Goal: Task Accomplishment & Management: Complete application form

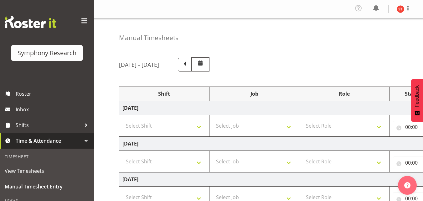
click at [227, 43] on button "Later" at bounding box center [225, 41] width 28 height 16
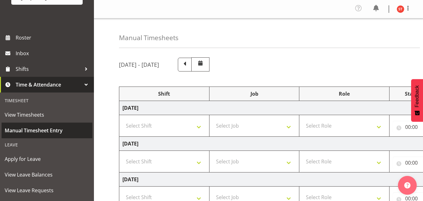
scroll to position [63, 0]
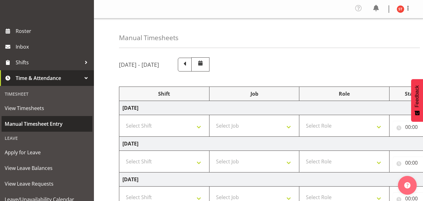
click at [26, 125] on span "Manual Timesheet Entry" at bounding box center [47, 123] width 85 height 9
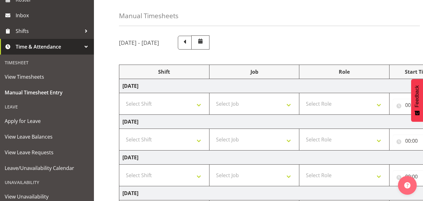
scroll to position [31, 0]
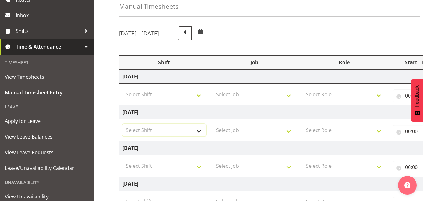
click at [184, 129] on select "Select Shift !!Weekend Residential (Roster IT Shift Label) *Business 9/10am ~ 4…" at bounding box center [165, 130] width 84 height 13
select select "48116"
click at [123, 124] on select "Select Shift !!Weekend Residential (Roster IT Shift Label) *Business 9/10am ~ 4…" at bounding box center [165, 130] width 84 height 13
click at [262, 133] on select "Select Job 550060 IF Admin 553492 World Poll Aus Wave 2 Main 2025 553493 World …" at bounding box center [255, 130] width 84 height 13
select select "10527"
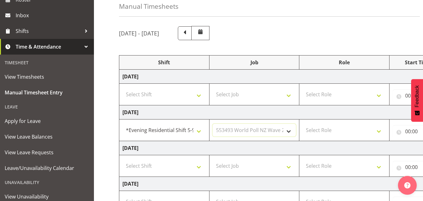
click at [213, 124] on select "Select Job 550060 IF Admin 553492 World Poll Aus Wave 2 Main 2025 553493 World …" at bounding box center [255, 130] width 84 height 13
click at [337, 131] on select "Select Role Briefing Interviewing" at bounding box center [345, 130] width 84 height 13
select select "47"
click at [303, 124] on select "Select Role Briefing Interviewing" at bounding box center [345, 130] width 84 height 13
click at [281, 148] on td "[DATE]" at bounding box center [338, 148] width 439 height 14
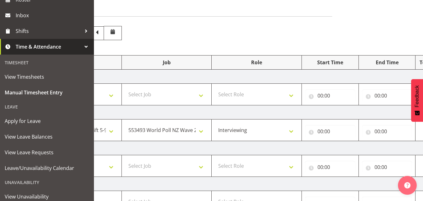
scroll to position [0, 100]
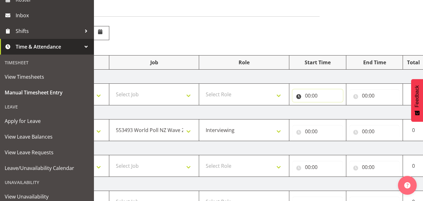
click at [333, 97] on input "00:00" at bounding box center [318, 95] width 50 height 13
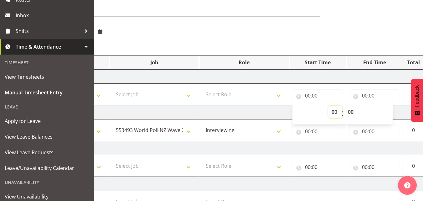
click at [336, 112] on select "00 01 02 03 04 05 06 07 08 09 10 11 12 13 14 15 16 17 18 19 20 21 22 23" at bounding box center [335, 112] width 14 height 13
select select "5"
click at [328, 106] on select "00 01 02 03 04 05 06 07 08 09 10 11 12 13 14 15 16 17 18 19 20 21 22 23" at bounding box center [335, 112] width 14 height 13
type input "05:00"
click at [324, 94] on input "05:00" at bounding box center [318, 95] width 50 height 13
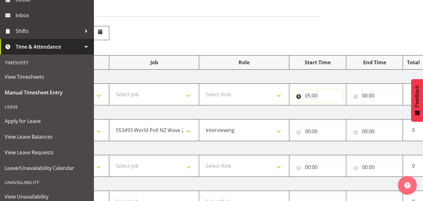
click at [316, 94] on input "05:00" at bounding box center [318, 95] width 50 height 13
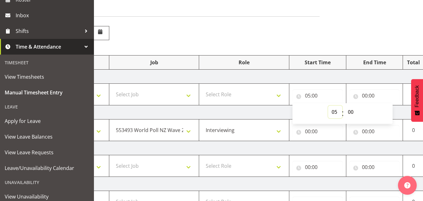
click at [335, 111] on select "00 01 02 03 04 05 06 07 08 09 10 11 12 13 14 15 16 17 18 19 20 21 22 23" at bounding box center [335, 112] width 14 height 13
select select "17"
click at [328, 106] on select "00 01 02 03 04 05 06 07 08 09 10 11 12 13 14 15 16 17 18 19 20 21 22 23" at bounding box center [335, 112] width 14 height 13
type input "17:00"
click at [360, 95] on input "00:00" at bounding box center [375, 95] width 50 height 13
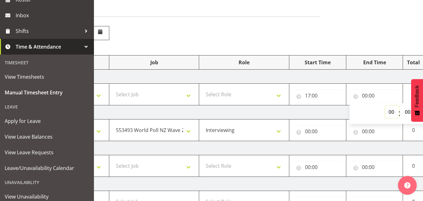
click at [390, 111] on select "00 01 02 03 04 05 06 07 08 09 10 11 12 13 14 15 16 17 18 19 20 21 22 23" at bounding box center [393, 112] width 14 height 13
select select "21"
click at [386, 106] on select "00 01 02 03 04 05 06 07 08 09 10 11 12 13 14 15 16 17 18 19 20 21 22 23" at bounding box center [393, 112] width 14 height 13
type input "21:00"
click at [341, 109] on td "[DATE]" at bounding box center [238, 112] width 439 height 14
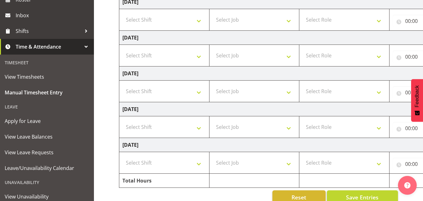
scroll to position [190, 0]
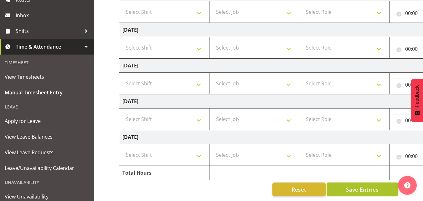
click at [362, 187] on span "Save Entries" at bounding box center [362, 189] width 33 height 8
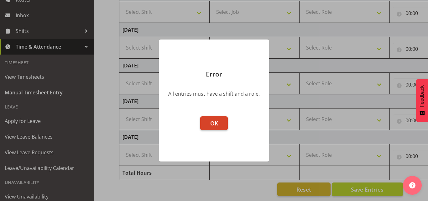
click at [217, 125] on span "OK" at bounding box center [214, 123] width 8 height 8
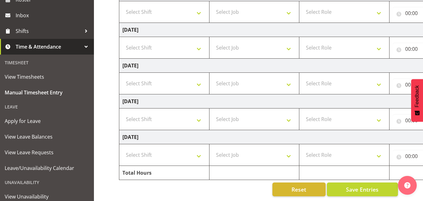
click at [256, 97] on td "[DATE]" at bounding box center [338, 101] width 439 height 14
click at [364, 185] on span "Save Entries" at bounding box center [362, 189] width 33 height 8
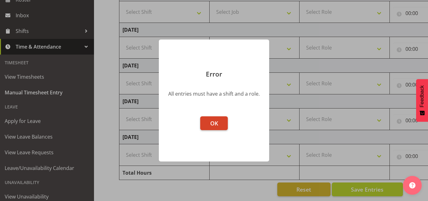
click at [207, 122] on button "OK" at bounding box center [214, 123] width 28 height 14
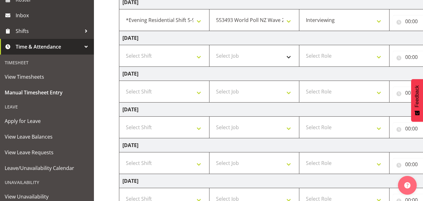
scroll to position [96, 0]
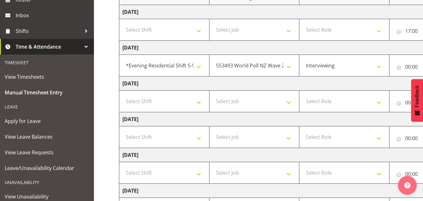
click at [270, 83] on td "[DATE]" at bounding box center [338, 83] width 439 height 14
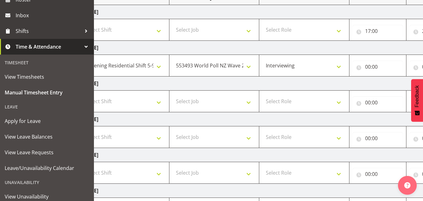
scroll to position [0, 50]
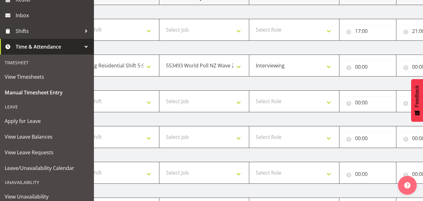
click at [271, 83] on td "[DATE]" at bounding box center [288, 83] width 439 height 14
click at [371, 32] on input "17:00" at bounding box center [368, 31] width 50 height 13
click at [385, 47] on select "00 01 02 03 04 05 06 07 08 09 10 11 12 13 14 15 16 17 18 19 20 21 22 23" at bounding box center [386, 47] width 14 height 13
select select "0"
click at [379, 41] on select "00 01 02 03 04 05 06 07 08 09 10 11 12 13 14 15 16 17 18 19 20 21 22 23" at bounding box center [386, 47] width 14 height 13
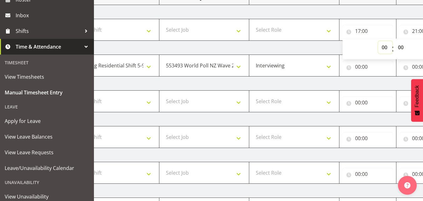
type input "00:00"
click at [411, 30] on input "21:00" at bounding box center [425, 31] width 50 height 13
click at [412, 65] on input "00:00" at bounding box center [425, 66] width 50 height 13
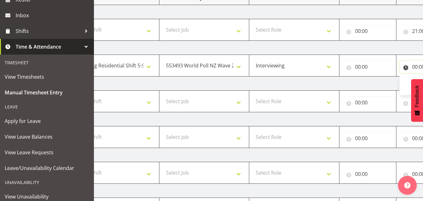
click at [416, 64] on input "00:00" at bounding box center [425, 66] width 50 height 13
click at [386, 48] on td "[DATE]" at bounding box center [288, 48] width 439 height 14
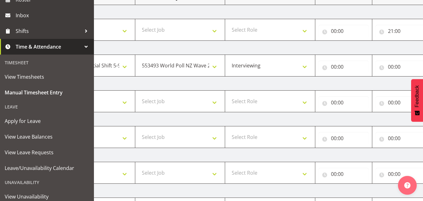
scroll to position [0, 75]
click at [396, 30] on input "21:00" at bounding box center [400, 31] width 50 height 13
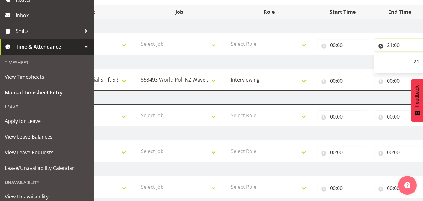
scroll to position [96, 0]
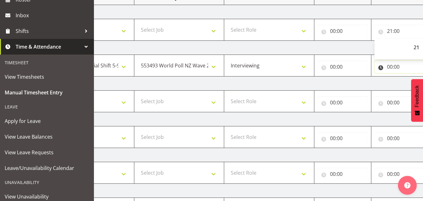
click at [395, 66] on input "00:00" at bounding box center [400, 66] width 50 height 13
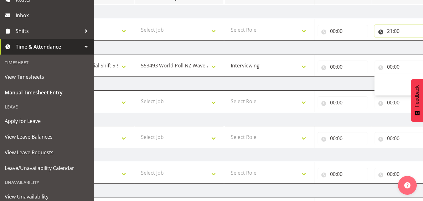
click at [389, 31] on input "21:00" at bounding box center [400, 31] width 50 height 13
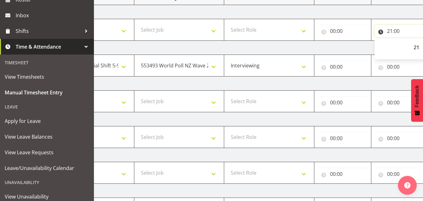
click at [382, 32] on input "21:00" at bounding box center [400, 31] width 50 height 13
click at [342, 66] on input "00:00" at bounding box center [343, 66] width 50 height 13
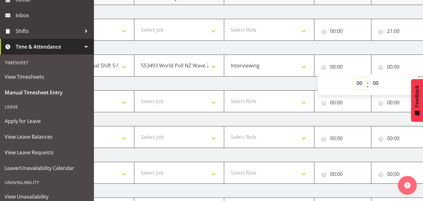
click at [360, 81] on select "00 01 02 03 04 05 06 07 08 09 10 11 12 13 14 15 16 17 18 19 20 21 22 23" at bounding box center [361, 83] width 14 height 13
select select "17"
click at [354, 77] on select "00 01 02 03 04 05 06 07 08 09 10 11 12 13 14 15 16 17 18 19 20 21 22 23" at bounding box center [361, 83] width 14 height 13
type input "17:00"
click at [380, 66] on input "00:00" at bounding box center [400, 66] width 50 height 13
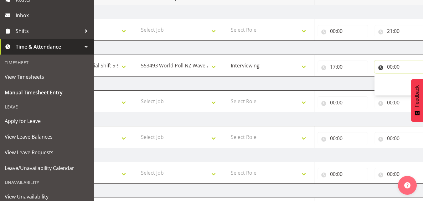
click at [389, 66] on input "00:00" at bounding box center [400, 66] width 50 height 13
click at [381, 66] on input "00:00" at bounding box center [400, 66] width 50 height 13
click at [363, 81] on td "[DATE]" at bounding box center [263, 83] width 439 height 14
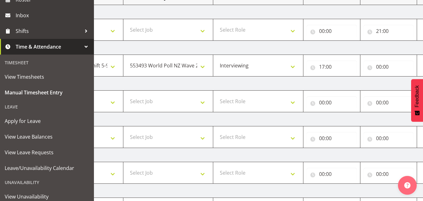
scroll to position [0, 88]
drag, startPoint x: 374, startPoint y: 71, endPoint x: 375, endPoint y: 67, distance: 3.4
click at [375, 68] on td "00:00 00 01 02 03 04 05 06 07 08 09 10 11 12 13 14 15 16 17 18 19 20 21 22 23 :…" at bounding box center [387, 66] width 57 height 22
click at [380, 65] on input "00:00" at bounding box center [387, 66] width 50 height 13
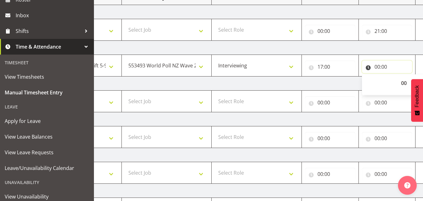
scroll to position [0, 100]
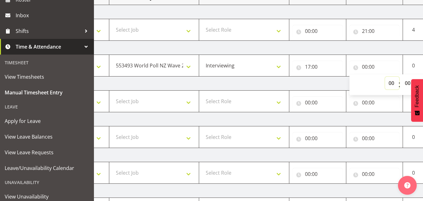
click at [393, 82] on select "00 01 02 03 04 05 06 07 08 09 10 11 12 13 14 15 16 17 18 19 20 21 22 23" at bounding box center [393, 83] width 14 height 13
select select "21"
click at [386, 77] on select "00 01 02 03 04 05 06 07 08 09 10 11 12 13 14 15 16 17 18 19 20 21 22 23" at bounding box center [393, 83] width 14 height 13
type input "21:00"
click at [330, 82] on td "[DATE]" at bounding box center [238, 83] width 439 height 14
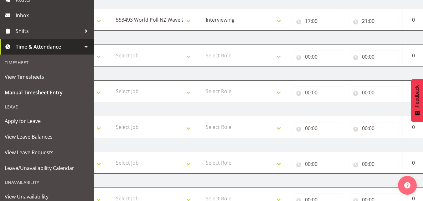
scroll to position [190, 0]
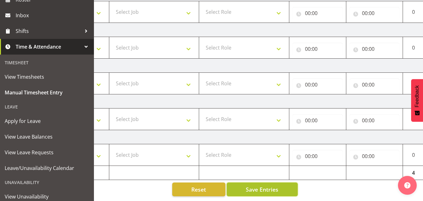
click at [290, 185] on button "Save Entries" at bounding box center [262, 189] width 71 height 14
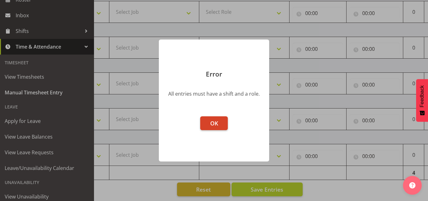
click at [221, 128] on button "OK" at bounding box center [214, 123] width 28 height 14
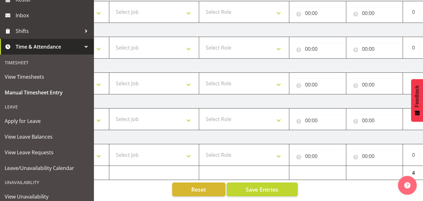
click at [316, 180] on div "[DATE] - [DATE] Shift Job Role Start Time End Time Total [DATE] Select Shift !!…" at bounding box center [171, 34] width 304 height 334
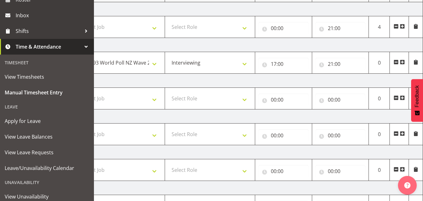
scroll to position [96, 0]
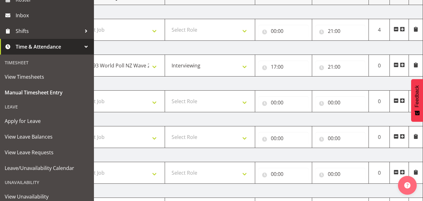
click at [364, 128] on tbody "[DATE] Select Shift !!Weekend Residential (Roster IT Shift Label) *Business 9/1…" at bounding box center [204, 137] width 439 height 264
click at [337, 31] on input "21:00" at bounding box center [341, 31] width 50 height 13
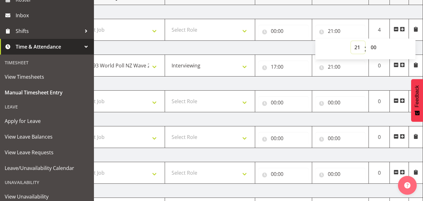
click at [356, 45] on select "00 01 02 03 04 05 06 07 08 09 10 11 12 13 14 15 16 17 18 19 20 21 22 23" at bounding box center [358, 47] width 14 height 13
select select "0"
click at [351, 41] on select "00 01 02 03 04 05 06 07 08 09 10 11 12 13 14 15 16 17 18 19 20 21 22 23" at bounding box center [358, 47] width 14 height 13
type input "00:00"
click at [308, 48] on td "[DATE]" at bounding box center [204, 48] width 439 height 14
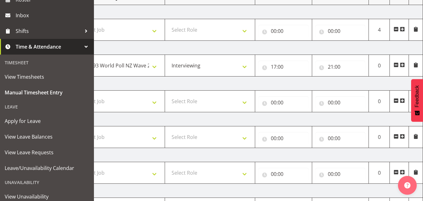
click at [302, 49] on td "[DATE]" at bounding box center [204, 48] width 439 height 14
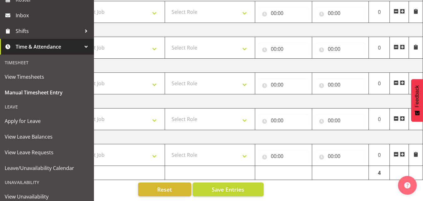
scroll to position [190, 0]
click at [255, 189] on button "Save Entries" at bounding box center [228, 189] width 71 height 14
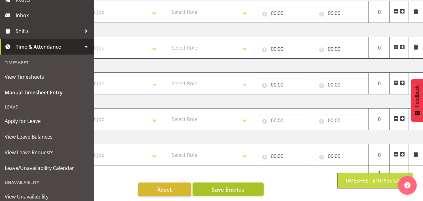
click at [223, 187] on span "Save Entries" at bounding box center [228, 189] width 33 height 8
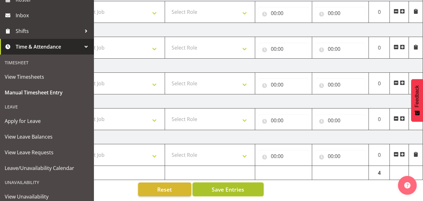
click at [258, 182] on button "Save Entries" at bounding box center [228, 189] width 71 height 14
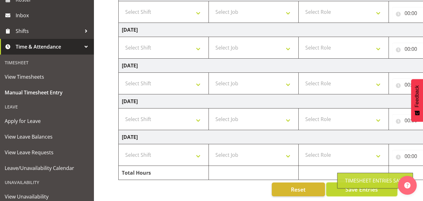
scroll to position [0, 0]
